Goal: Participate in discussion: Engage in conversation with other users on a specific topic

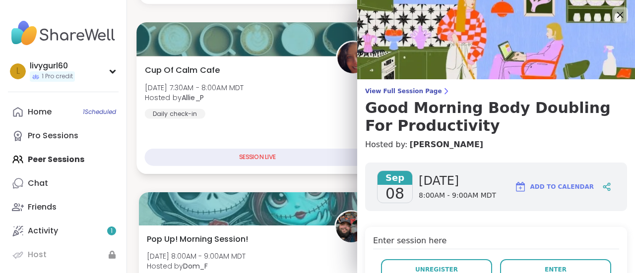
click at [320, 106] on div "Cup Of Calm Cafe [DATE] 7:30AM - 8:00AM MDT Hosted by Allie_P Daily check-in" at bounding box center [258, 91] width 226 height 55
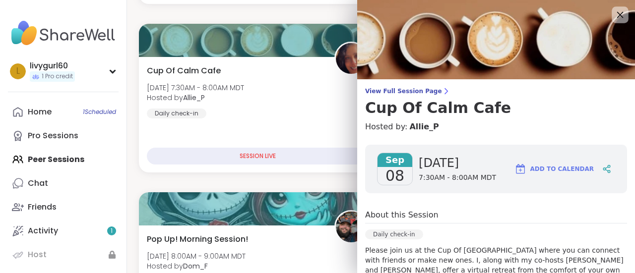
click at [617, 13] on icon at bounding box center [620, 15] width 6 height 6
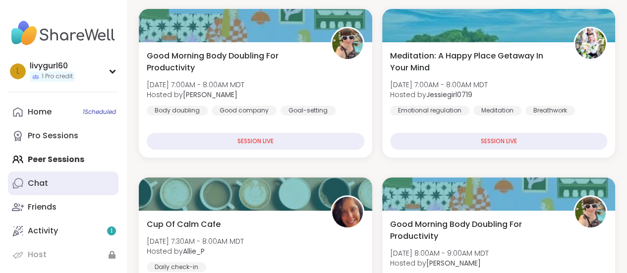
scroll to position [175, 0]
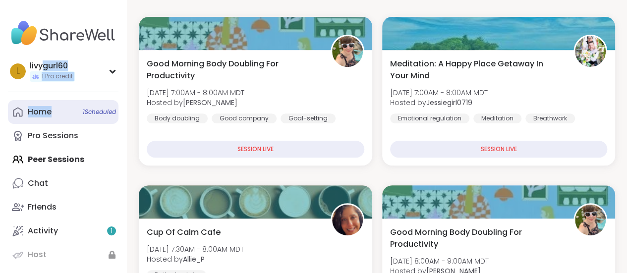
drag, startPoint x: 44, startPoint y: 65, endPoint x: 67, endPoint y: 111, distance: 51.2
click at [67, 111] on div "l livygurl60 1 Pro credit Profile Membership Settings Help Home 1 Scheduled Pro…" at bounding box center [63, 149] width 127 height 298
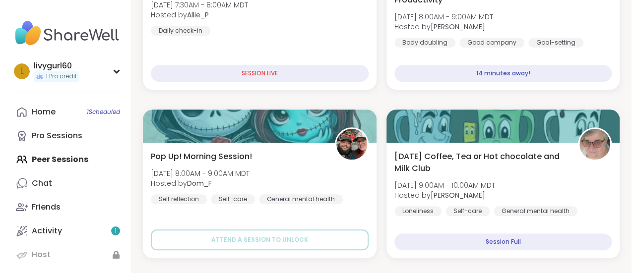
scroll to position [0, 0]
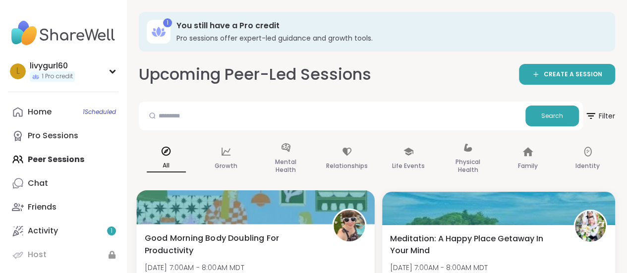
click at [344, 231] on img at bounding box center [349, 225] width 31 height 31
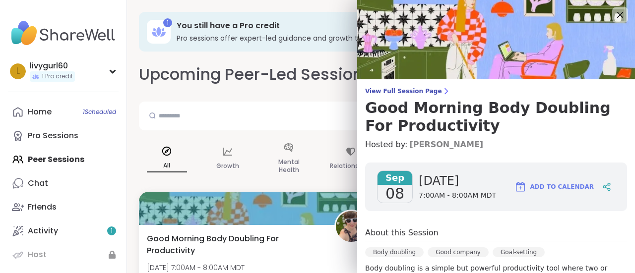
click at [425, 145] on link "[PERSON_NAME]" at bounding box center [446, 145] width 74 height 12
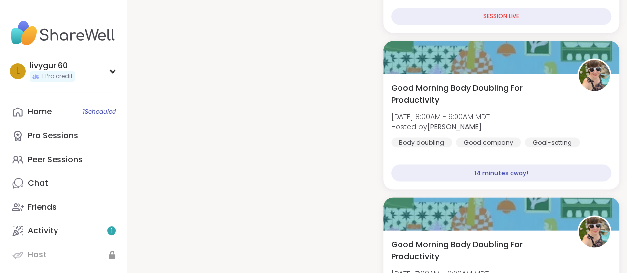
scroll to position [890, 0]
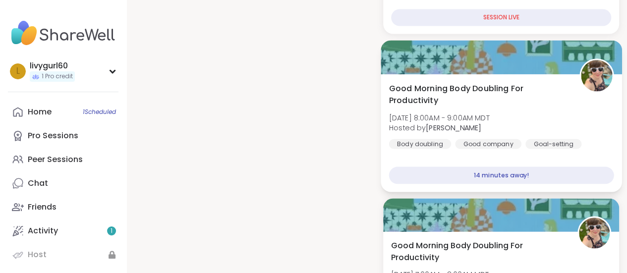
click at [452, 99] on span "Good Morning Body Doubling For Productivity" at bounding box center [479, 94] width 180 height 24
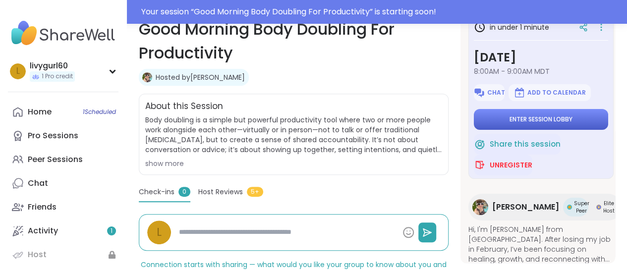
scroll to position [186, 0]
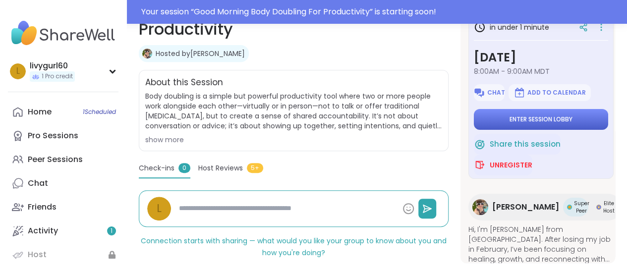
click at [542, 125] on button "Enter session lobby" at bounding box center [541, 119] width 134 height 21
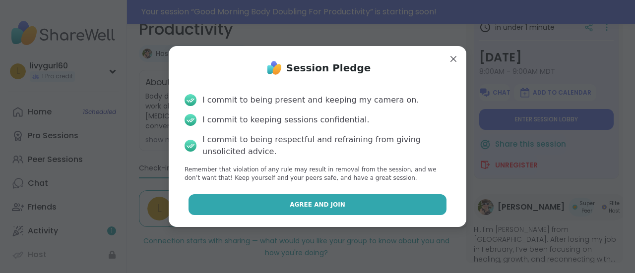
click at [300, 209] on button "Agree and Join" at bounding box center [317, 204] width 258 height 21
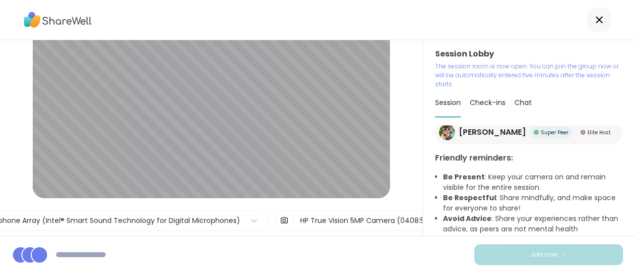
scroll to position [55, 0]
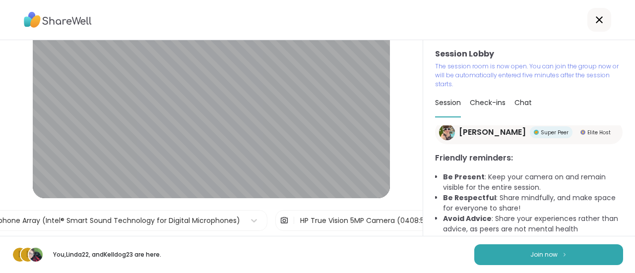
click at [486, 112] on div "Check-ins" at bounding box center [488, 103] width 36 height 28
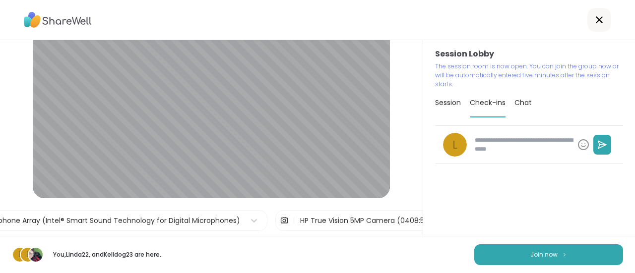
type textarea "*"
click at [520, 102] on span "Chat" at bounding box center [522, 103] width 17 height 10
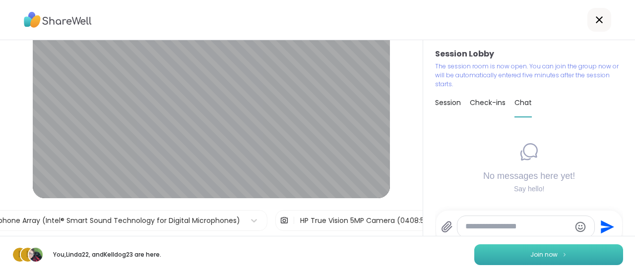
click at [519, 252] on button "Join now" at bounding box center [548, 255] width 149 height 21
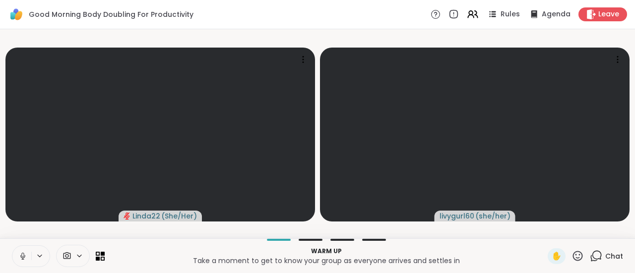
click at [21, 258] on icon at bounding box center [22, 256] width 9 height 9
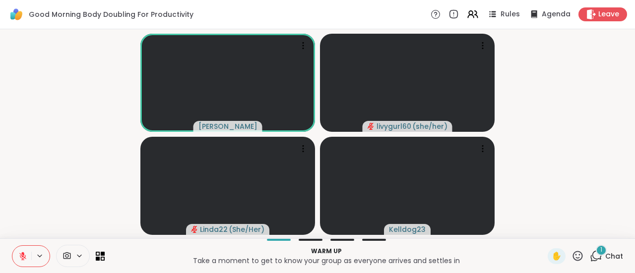
click at [21, 253] on icon at bounding box center [22, 256] width 9 height 9
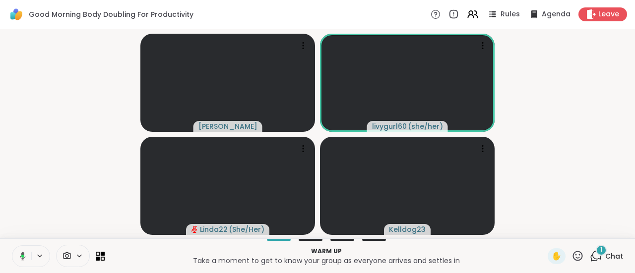
click at [24, 254] on icon at bounding box center [21, 256] width 9 height 9
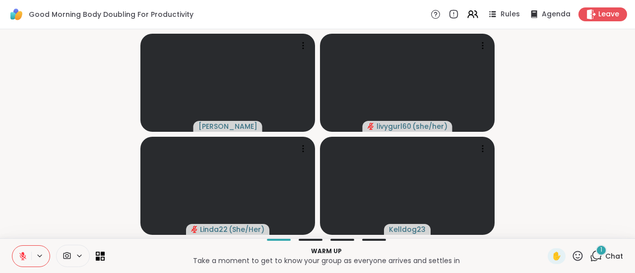
scroll to position [0, 0]
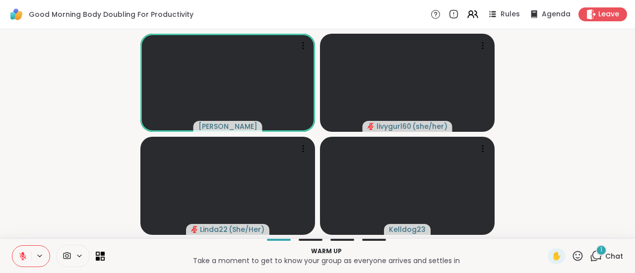
click at [19, 258] on icon at bounding box center [22, 256] width 9 height 9
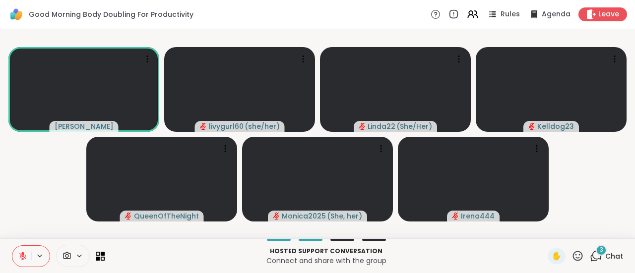
click at [24, 216] on video-player-container "Adrienne_QueenOfTheDawn livygurl60 ( she/her ) Linda22 ( She/Her ) Kelldog23 Qu…" at bounding box center [317, 133] width 623 height 201
click at [24, 255] on icon at bounding box center [22, 256] width 7 height 7
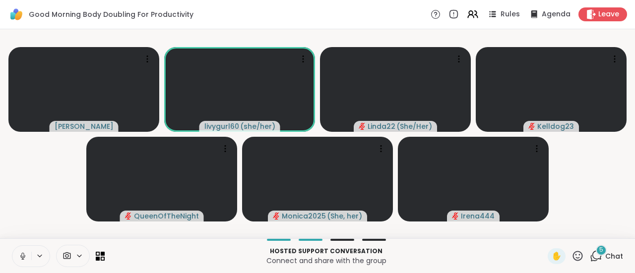
click at [20, 251] on button at bounding box center [21, 256] width 19 height 21
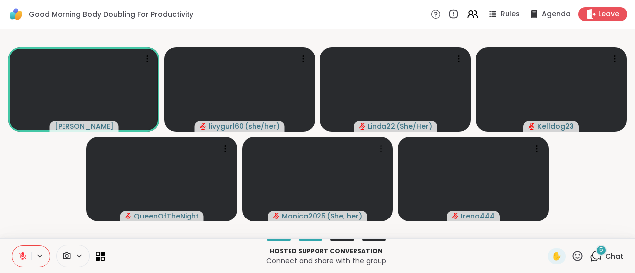
click at [20, 251] on button at bounding box center [21, 256] width 19 height 21
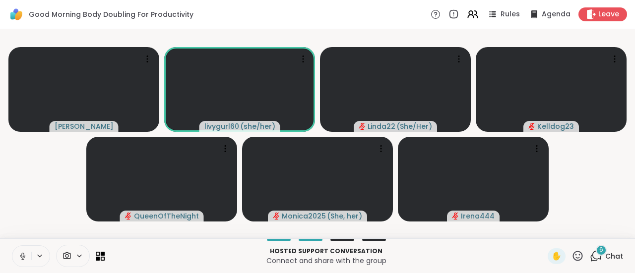
click at [21, 253] on icon at bounding box center [22, 256] width 9 height 9
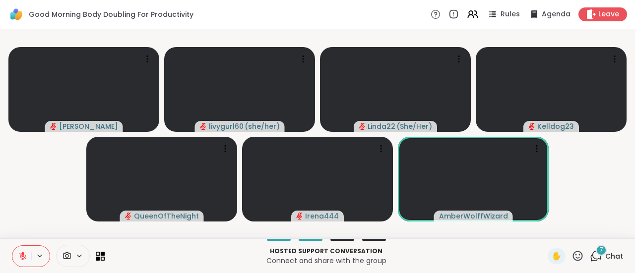
click at [605, 256] on span "Chat" at bounding box center [614, 256] width 18 height 10
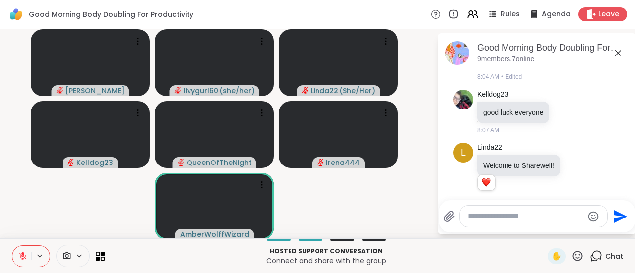
scroll to position [797, 0]
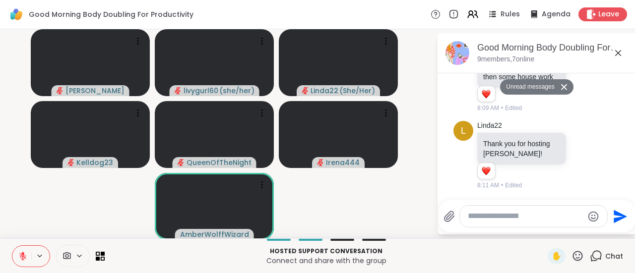
click at [612, 53] on icon at bounding box center [618, 53] width 12 height 12
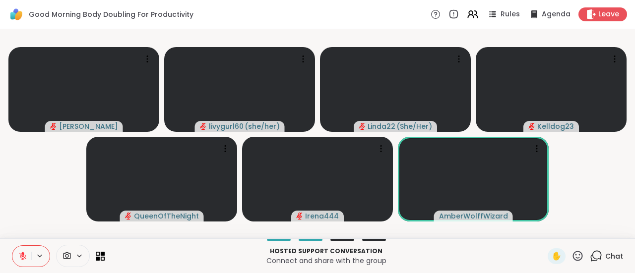
click at [68, 257] on icon at bounding box center [66, 255] width 9 height 9
click at [62, 253] on icon at bounding box center [66, 255] width 9 height 9
click at [73, 255] on span at bounding box center [66, 255] width 19 height 9
click at [93, 225] on icon at bounding box center [93, 220] width 9 height 9
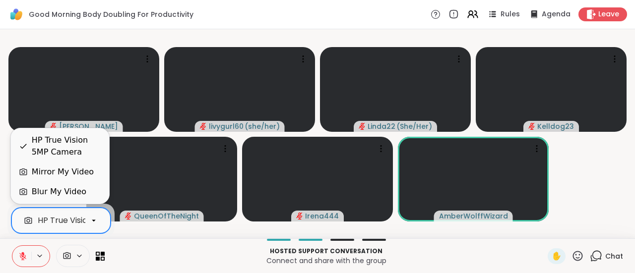
scroll to position [0, 45]
click at [97, 225] on div at bounding box center [93, 220] width 17 height 17
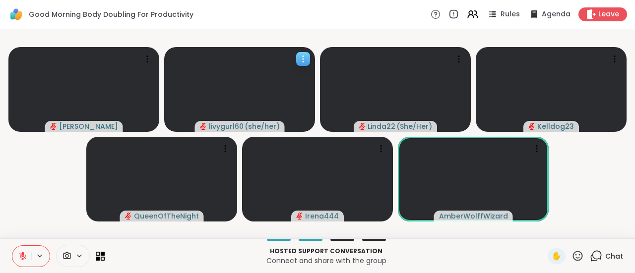
click at [301, 53] on div at bounding box center [303, 59] width 14 height 14
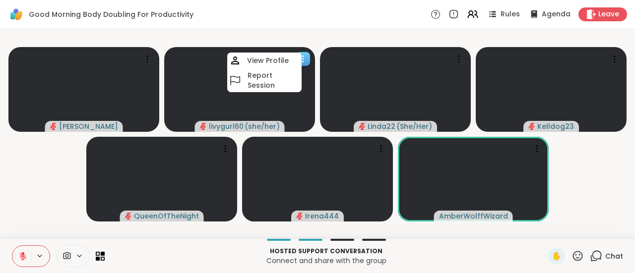
click at [301, 53] on div at bounding box center [303, 59] width 14 height 14
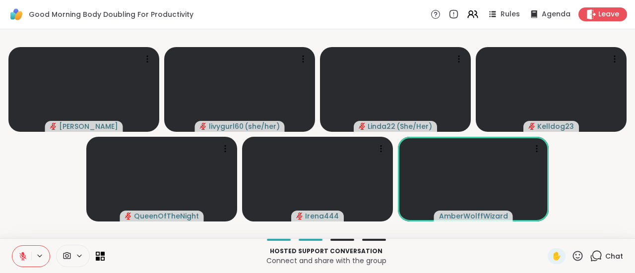
click at [65, 257] on icon at bounding box center [66, 255] width 9 height 9
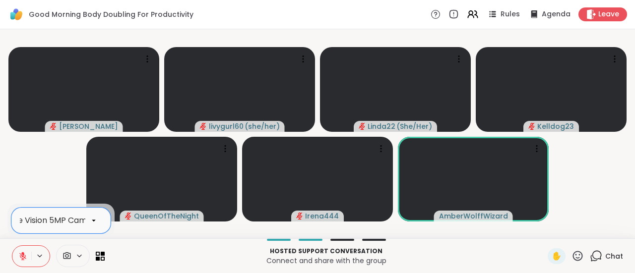
click at [50, 222] on div "HP True Vision 5MP Camera" at bounding box center [47, 221] width 108 height 12
click at [54, 216] on div "HP True Vision 5MP Camera" at bounding box center [92, 221] width 108 height 12
click at [62, 256] on icon at bounding box center [66, 255] width 9 height 9
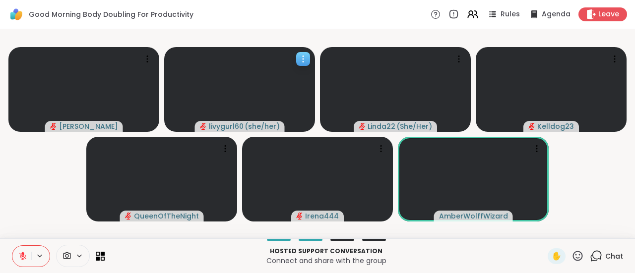
click at [274, 77] on video at bounding box center [239, 89] width 151 height 85
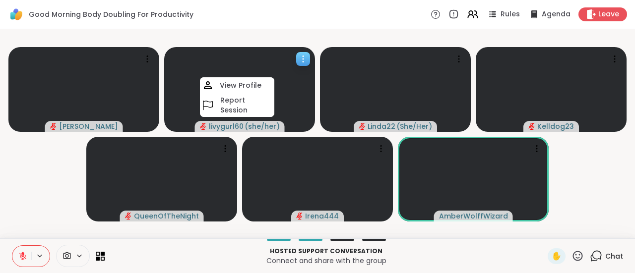
click at [274, 77] on video at bounding box center [239, 89] width 151 height 85
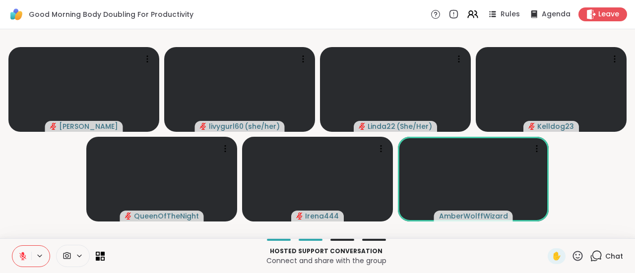
click at [66, 250] on div at bounding box center [73, 256] width 34 height 22
click at [431, 14] on icon at bounding box center [436, 14] width 10 height 10
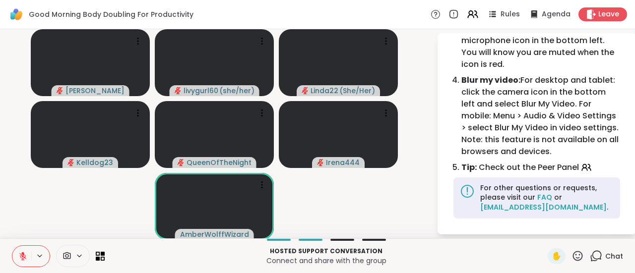
scroll to position [146, 0]
click at [431, 15] on icon at bounding box center [436, 14] width 10 height 10
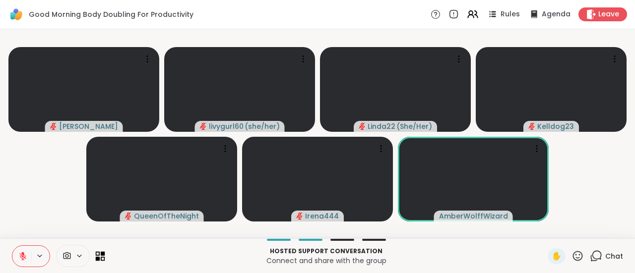
click at [101, 254] on icon at bounding box center [103, 253] width 4 height 4
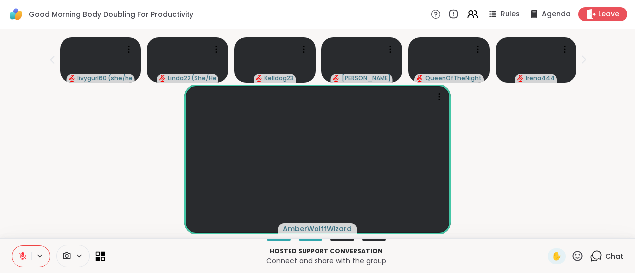
click at [101, 254] on icon at bounding box center [103, 253] width 4 height 4
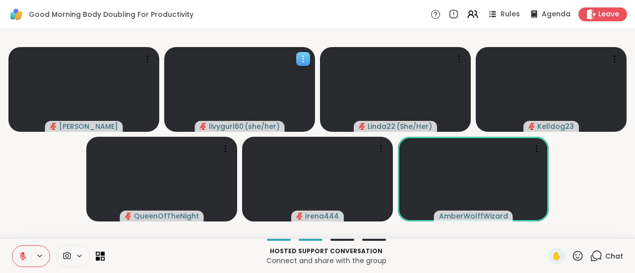
click at [305, 61] on icon at bounding box center [303, 59] width 10 height 10
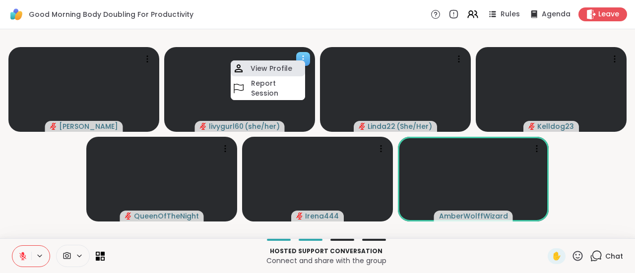
click at [292, 69] on div "View Profile" at bounding box center [268, 69] width 74 height 16
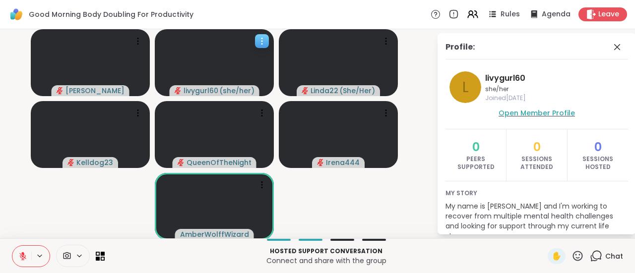
scroll to position [11, 0]
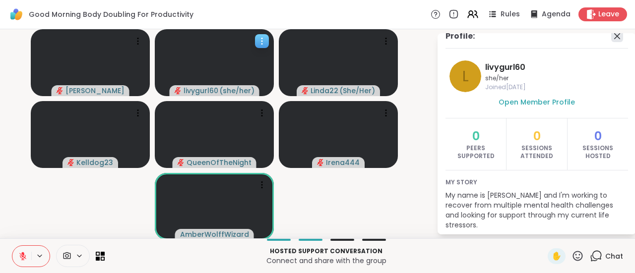
click at [614, 34] on icon at bounding box center [617, 36] width 6 height 6
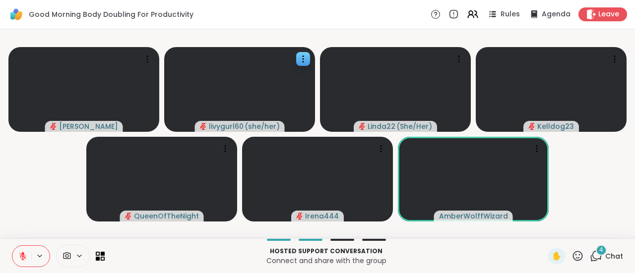
click at [597, 250] on div "4" at bounding box center [601, 250] width 11 height 11
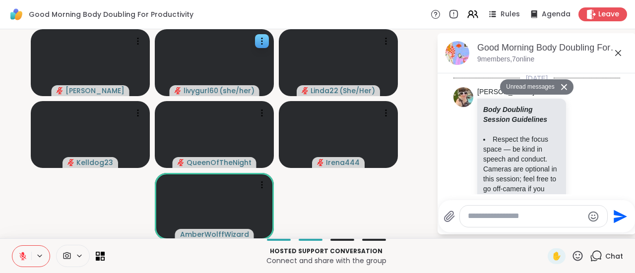
scroll to position [1624, 0]
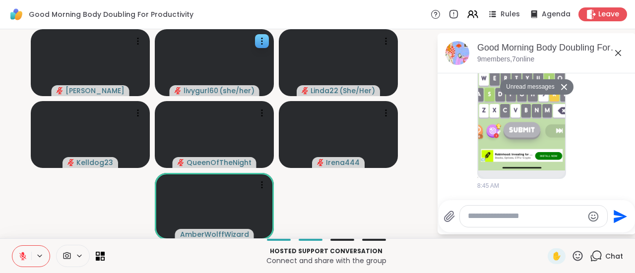
click at [498, 219] on textarea "Type your message" at bounding box center [526, 216] width 116 height 10
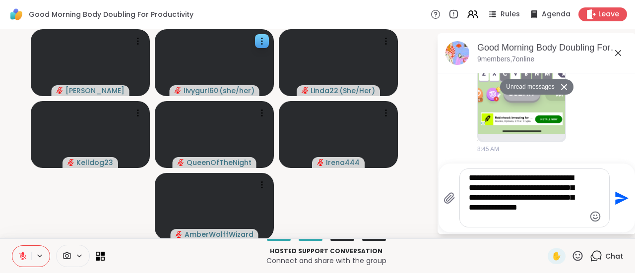
type textarea "**********"
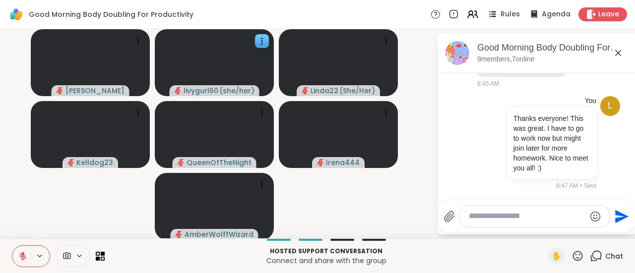
scroll to position [1712, 0]
click at [588, 16] on div "Leave" at bounding box center [602, 14] width 51 height 14
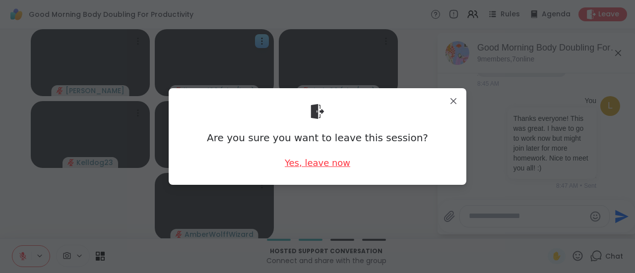
click at [310, 165] on div "Yes, leave now" at bounding box center [317, 163] width 65 height 12
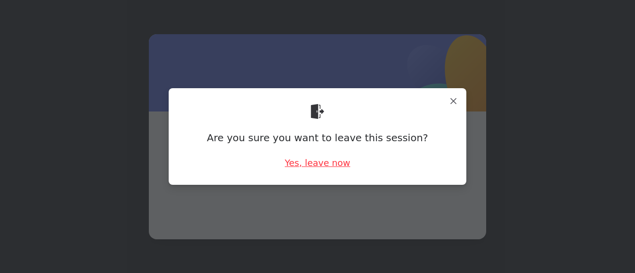
scroll to position [0, 0]
